Goal: Task Accomplishment & Management: Manage account settings

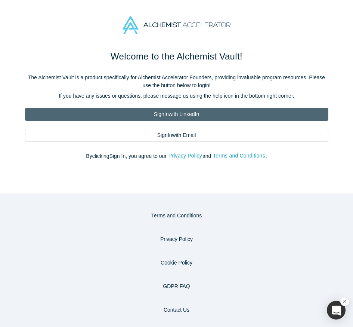
click at [181, 117] on link "Sign In with LinkedIn" at bounding box center [176, 114] width 303 height 13
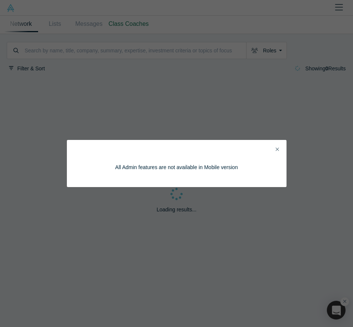
click at [277, 149] on icon "Close" at bounding box center [277, 148] width 3 height 5
